Goal: Task Accomplishment & Management: Use online tool/utility

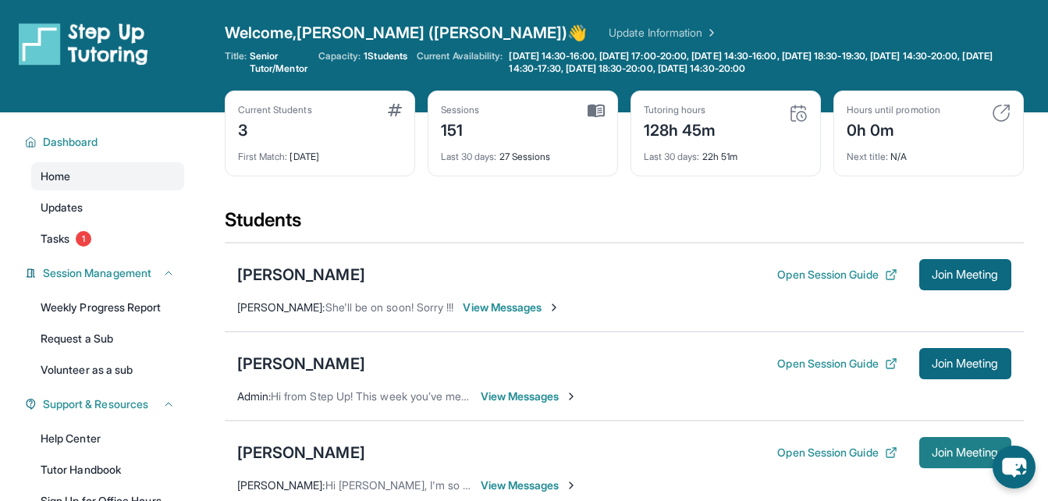
click at [934, 453] on span "Join Meeting" at bounding box center [965, 452] width 67 height 9
click at [56, 242] on span "Tasks" at bounding box center [55, 239] width 29 height 16
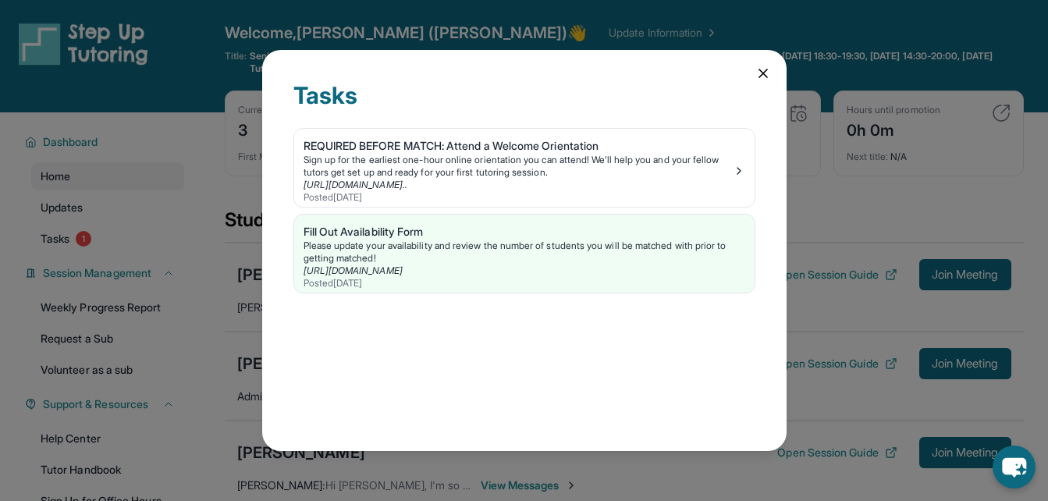
click at [759, 73] on icon at bounding box center [764, 74] width 16 height 16
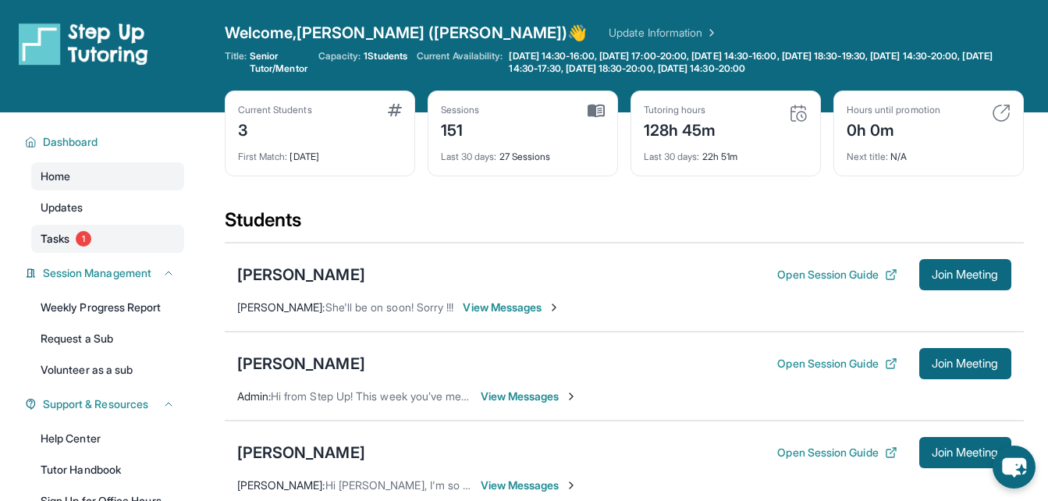
click at [49, 243] on span "Tasks" at bounding box center [55, 239] width 29 height 16
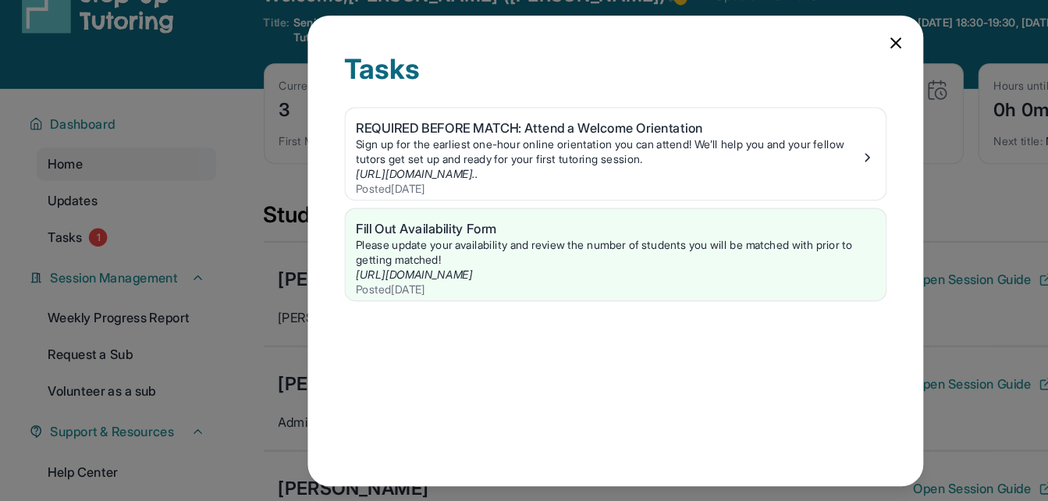
click at [767, 74] on icon at bounding box center [764, 74] width 16 height 16
